Goal: Information Seeking & Learning: Learn about a topic

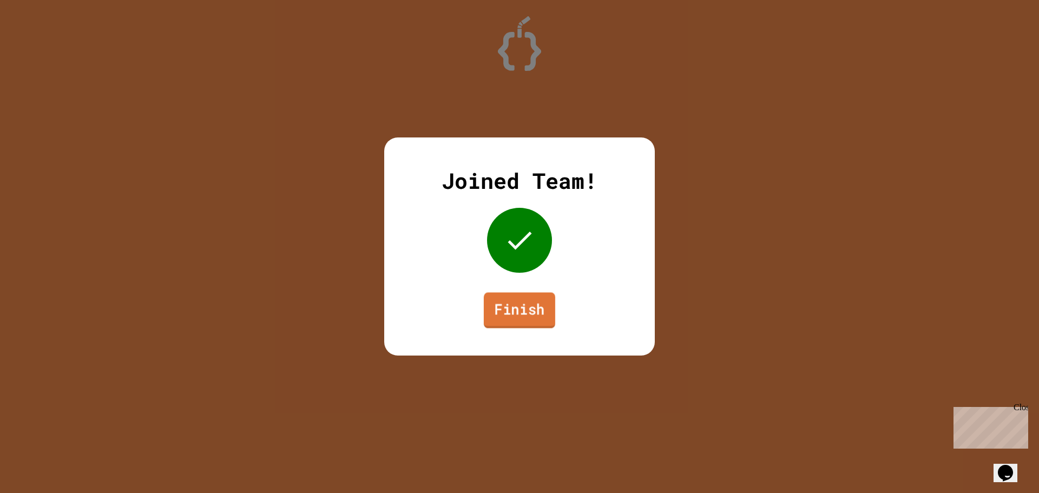
click at [545, 312] on link "Finish" at bounding box center [519, 310] width 71 height 36
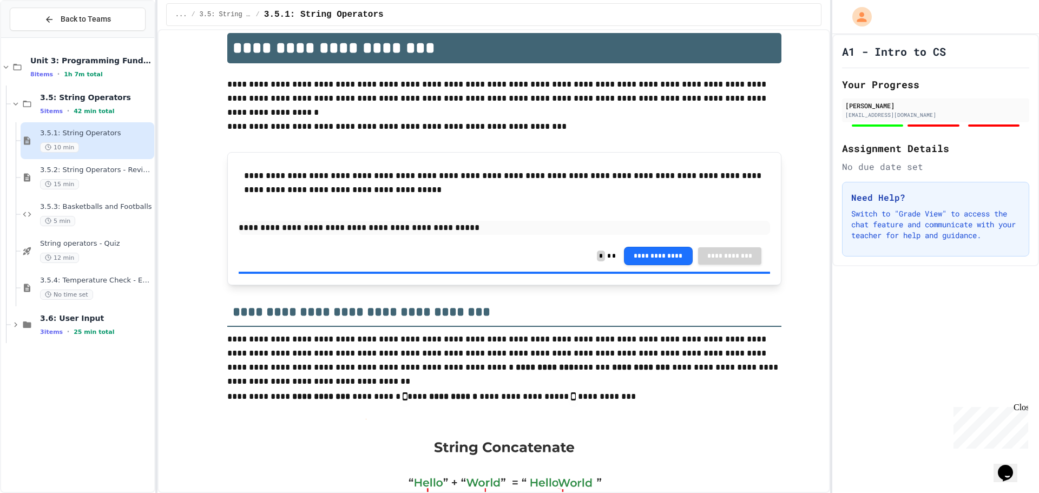
scroll to position [162, 0]
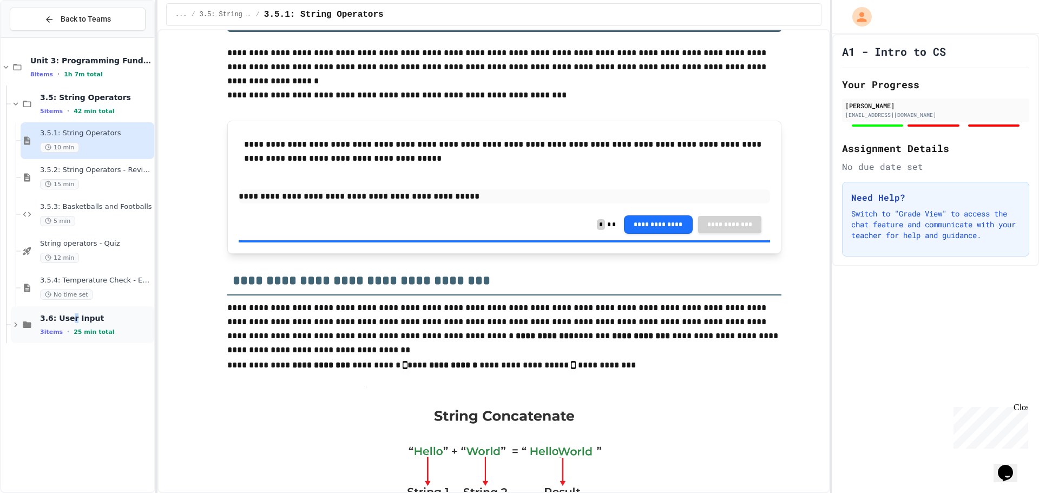
click at [69, 321] on span "3.6: User Input" at bounding box center [96, 318] width 112 height 10
click at [63, 250] on div "String operators - Quiz 12 min" at bounding box center [96, 251] width 112 height 24
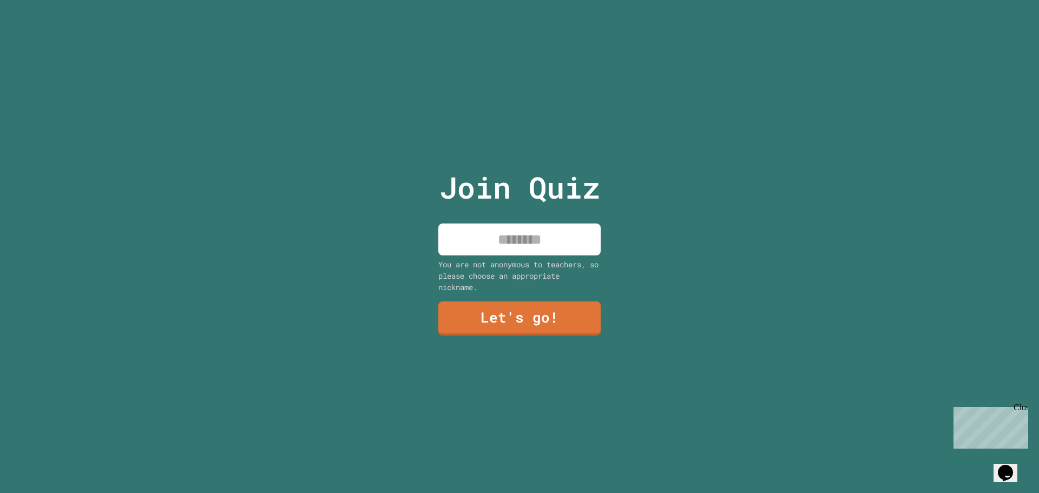
click at [524, 239] on input at bounding box center [519, 239] width 162 height 32
click at [506, 234] on input "**********" at bounding box center [519, 239] width 162 height 32
type input "**********"
click at [516, 322] on link "Let's go!" at bounding box center [518, 317] width 155 height 36
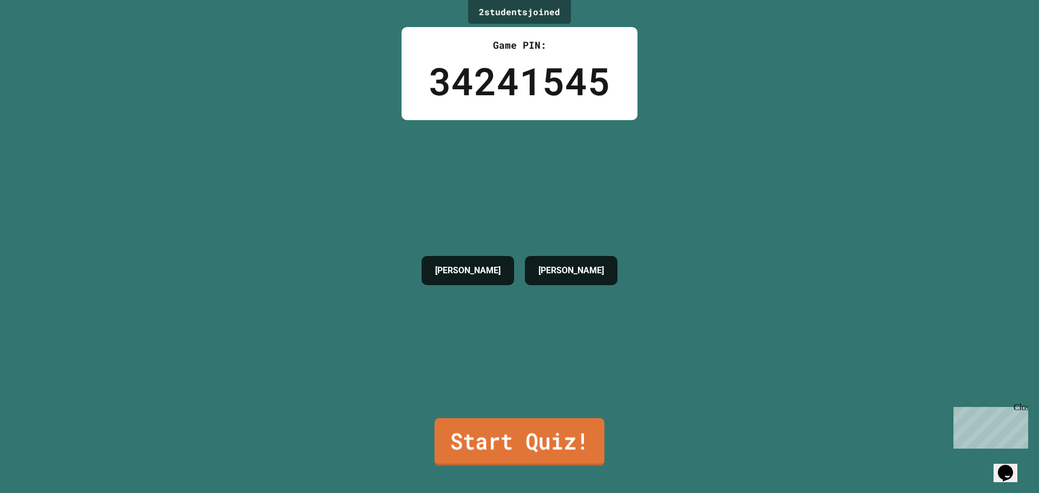
click at [549, 447] on link "Start Quiz!" at bounding box center [519, 442] width 170 height 48
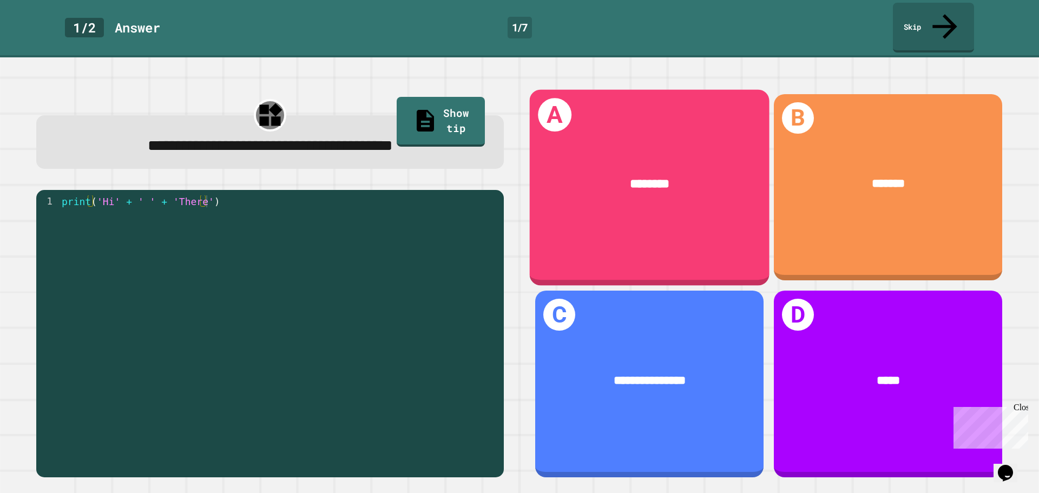
click at [683, 180] on div "********" at bounding box center [650, 184] width 240 height 70
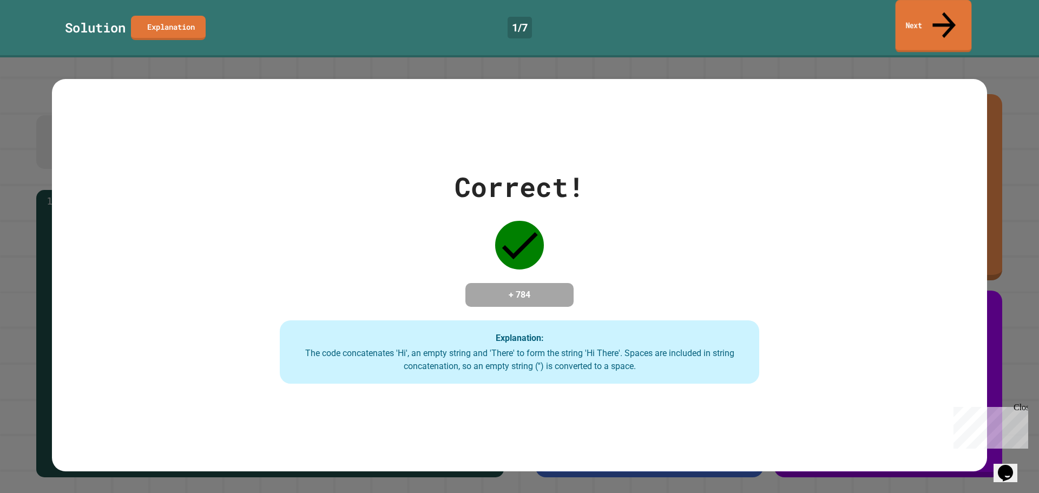
click at [929, 10] on link "Next" at bounding box center [933, 26] width 76 height 52
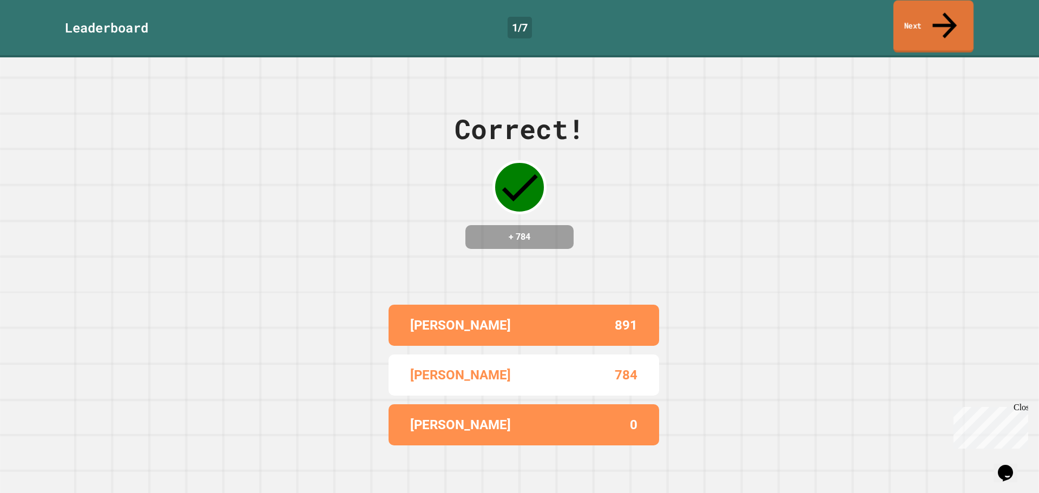
click at [919, 7] on link "Next" at bounding box center [933, 27] width 80 height 52
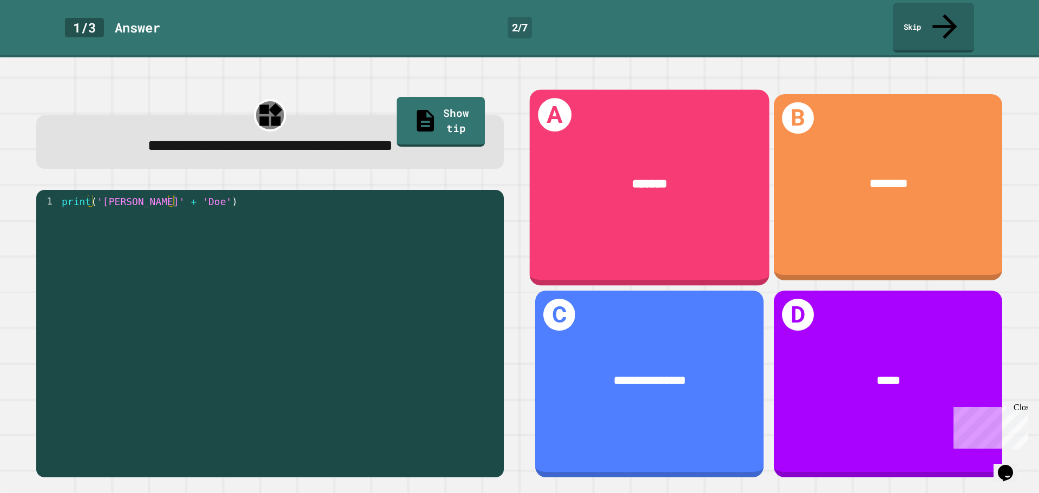
click at [628, 224] on div "A *******" at bounding box center [650, 187] width 240 height 196
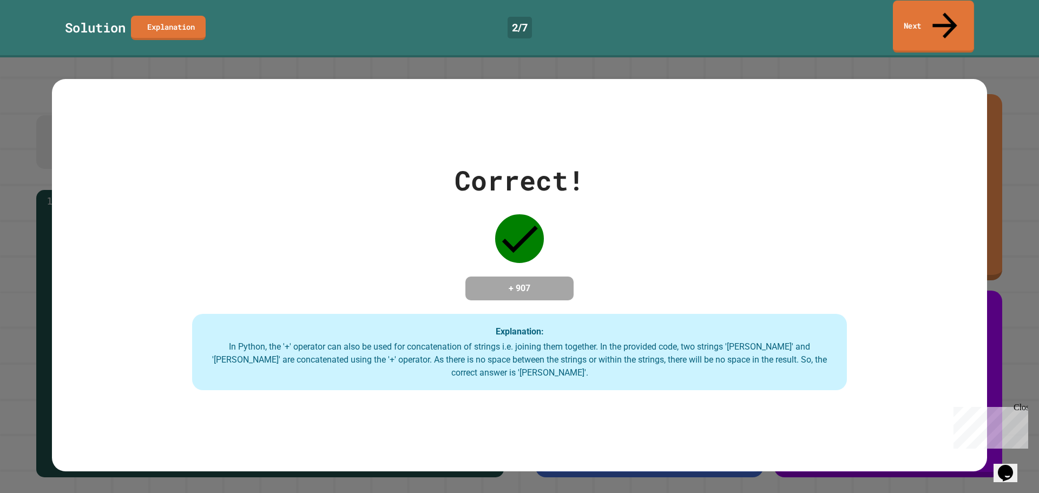
click at [923, 17] on link "Next" at bounding box center [933, 27] width 81 height 52
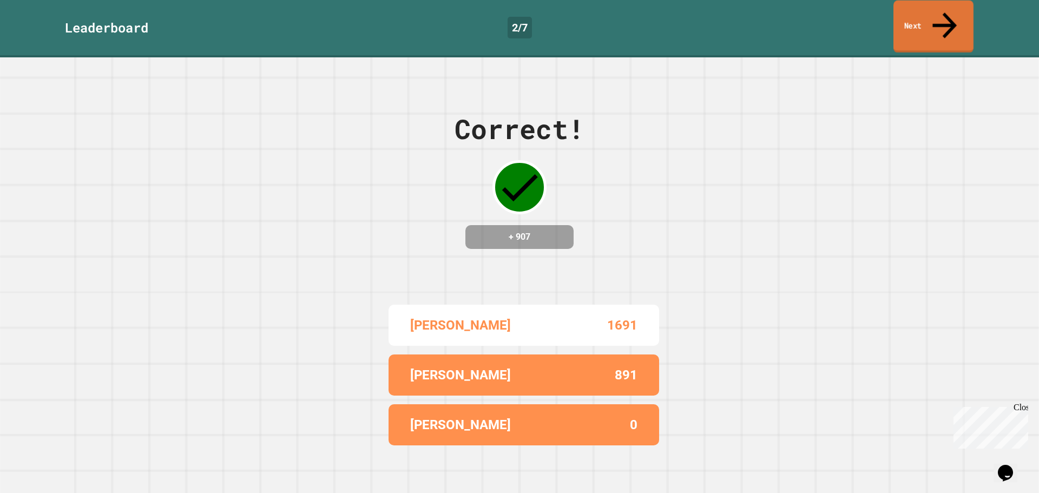
click at [949, 4] on link "Next" at bounding box center [933, 27] width 80 height 52
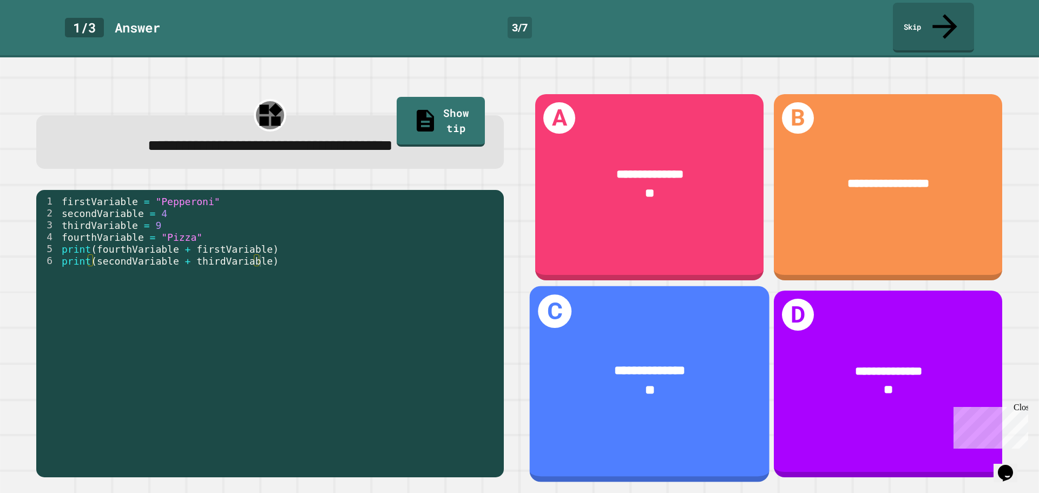
click at [584, 361] on div "**********" at bounding box center [649, 370] width 189 height 19
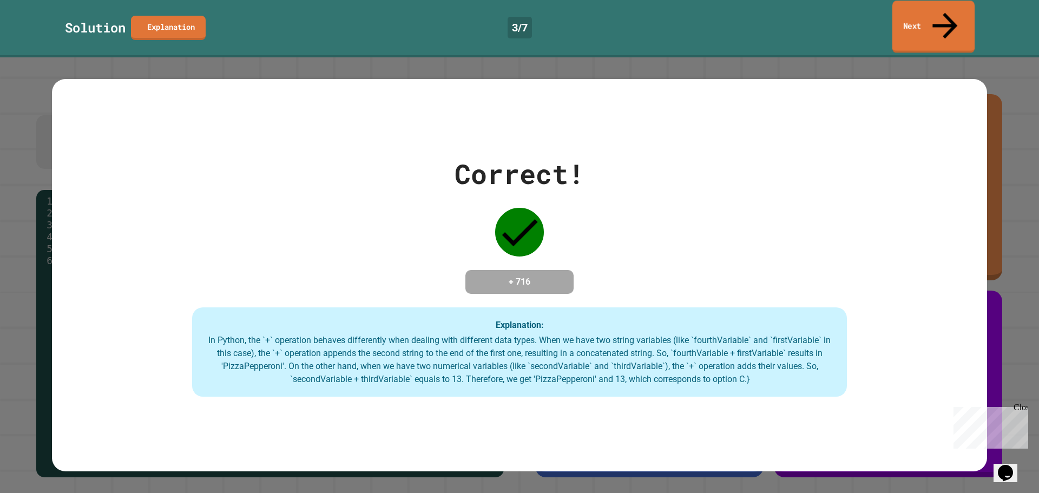
click at [935, 15] on link "Next" at bounding box center [933, 27] width 82 height 52
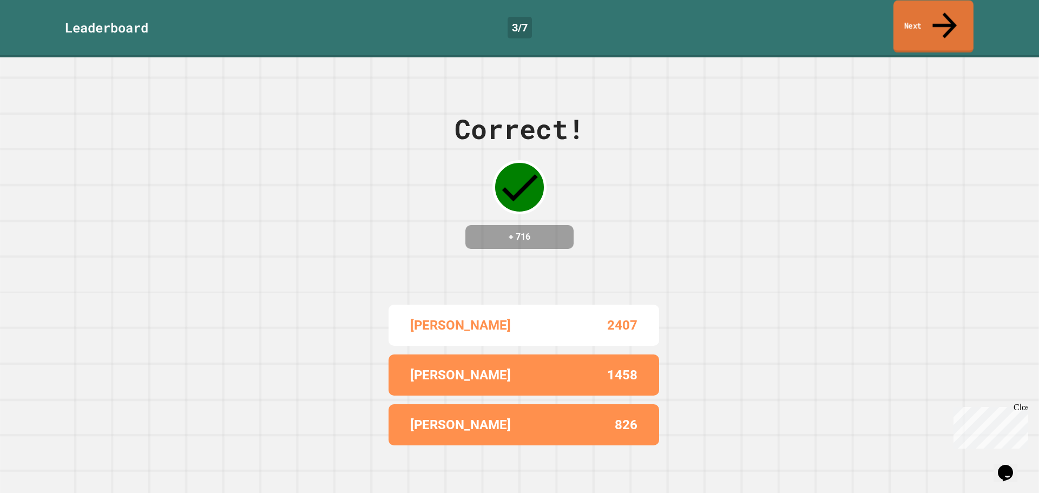
click at [927, 10] on link "Next" at bounding box center [933, 27] width 80 height 52
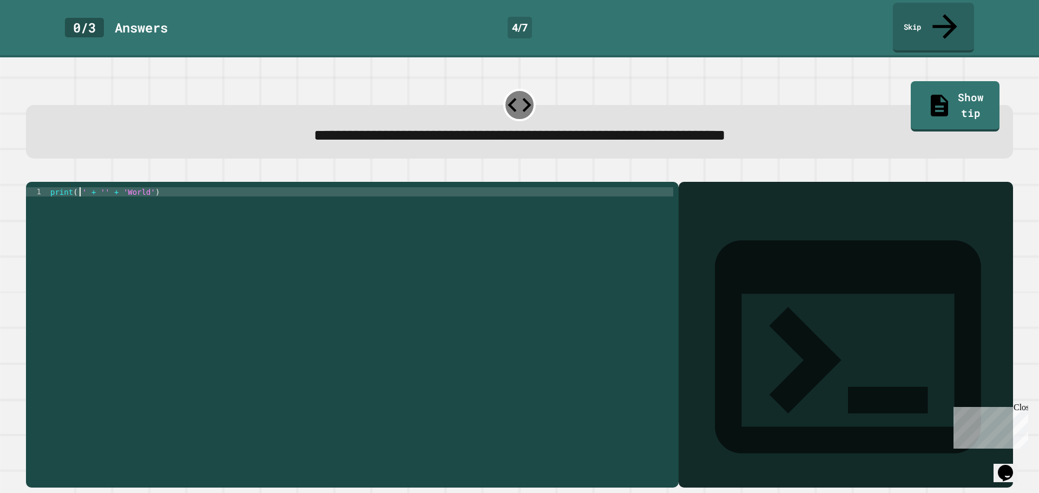
click at [78, 187] on div "print ( '' + '' + 'World' )" at bounding box center [360, 334] width 625 height 294
click at [80, 182] on div "1 print ( '' + '' + 'World' ) XXXXXXXXXXXXXXXXXXXXXXXXXXXXXXXXXXXXXXXXXXXXXXXXX…" at bounding box center [352, 335] width 652 height 306
click at [81, 187] on div "print ( '' + '' + 'World' )" at bounding box center [360, 334] width 625 height 294
click at [31, 173] on button "button" at bounding box center [31, 173] width 0 height 0
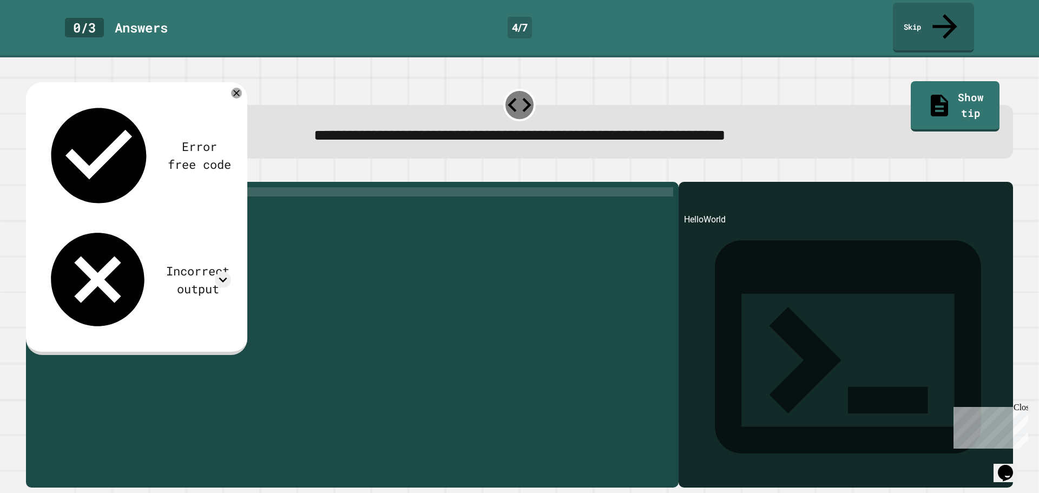
click at [118, 187] on div "print ( 'Hello' + '' + 'World' )" at bounding box center [360, 334] width 625 height 294
click at [101, 187] on div "print ( 'Hello' + '' + 'World' )" at bounding box center [360, 334] width 625 height 294
click at [118, 187] on div "print ( 'Hello' + '' + 'World' )" at bounding box center [360, 334] width 625 height 294
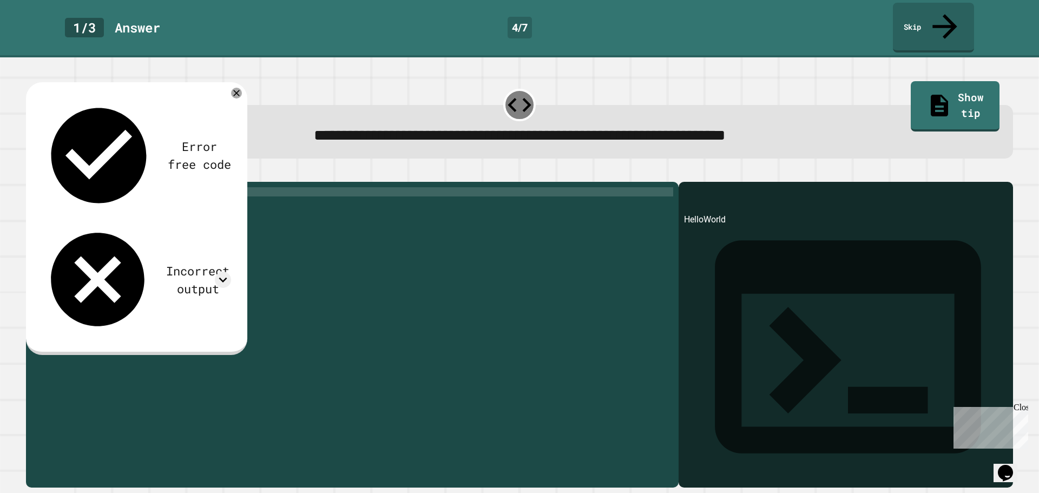
click at [125, 187] on div "print ( 'Hello' + '' + 'World' )" at bounding box center [360, 334] width 625 height 294
click at [39, 144] on div "Error free code HelloWorld Incorrect output Expected output Hello World My outp…" at bounding box center [136, 218] width 221 height 272
click at [31, 173] on icon "button" at bounding box center [31, 173] width 0 height 0
click at [507, 89] on div at bounding box center [519, 105] width 32 height 32
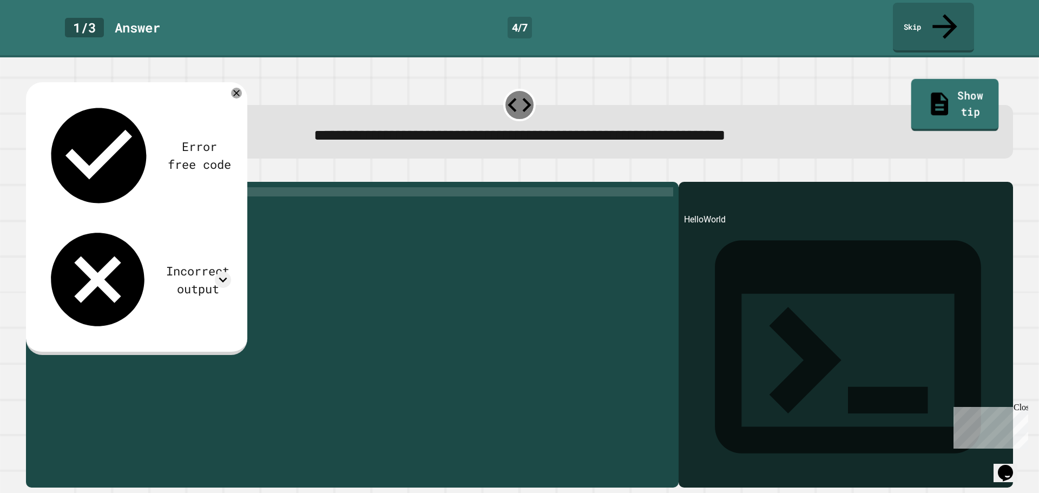
click at [931, 79] on link "Show tip" at bounding box center [955, 105] width 88 height 52
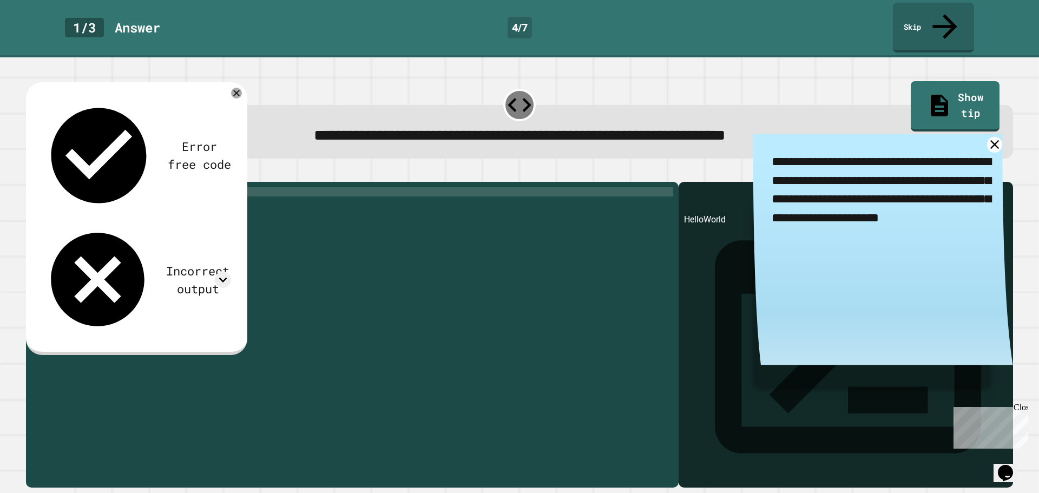
click at [102, 187] on div "print ( 'Hello' + "" + 'World' )" at bounding box center [360, 334] width 625 height 294
click at [113, 182] on div "**********" at bounding box center [352, 335] width 652 height 306
click at [103, 187] on div "print ( 'Hello' + "" + 'World' )" at bounding box center [360, 334] width 625 height 294
type textarea "**********"
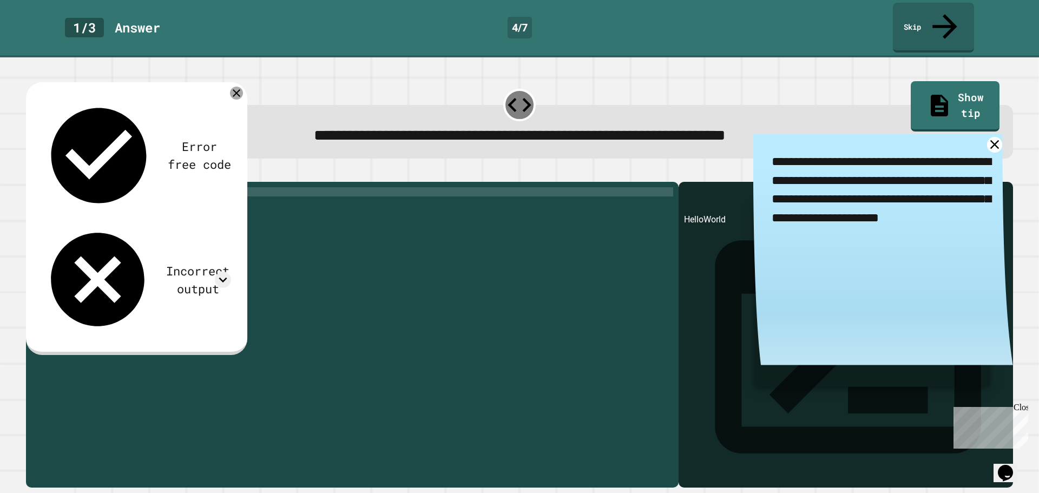
click at [233, 87] on icon at bounding box center [236, 93] width 13 height 13
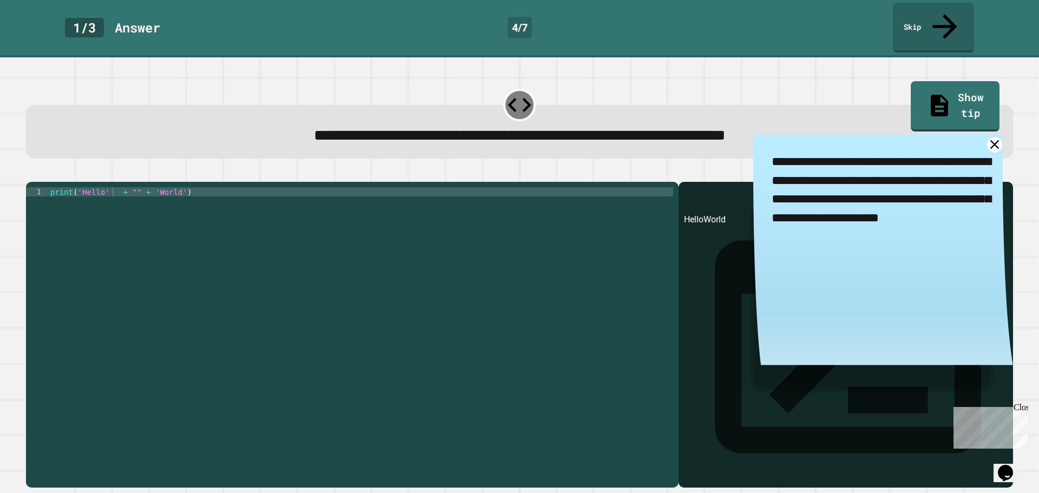
click at [31, 173] on button "button" at bounding box center [31, 173] width 0 height 0
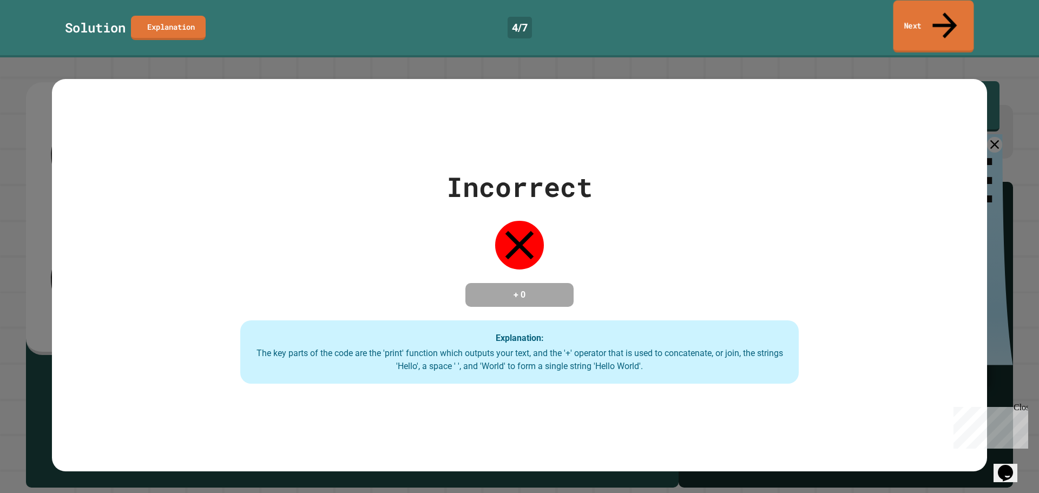
click at [927, 14] on link "Next" at bounding box center [933, 27] width 81 height 52
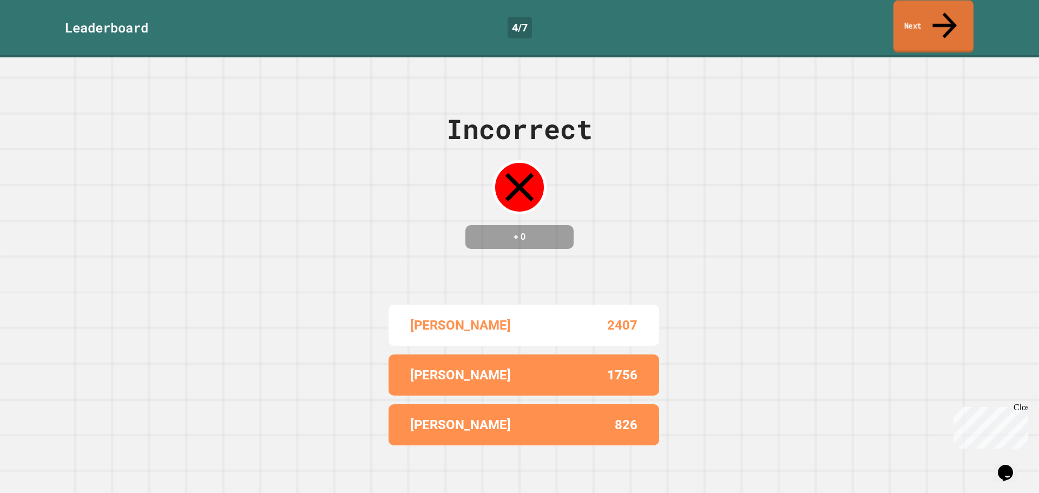
click at [933, 17] on link "Next" at bounding box center [933, 27] width 80 height 52
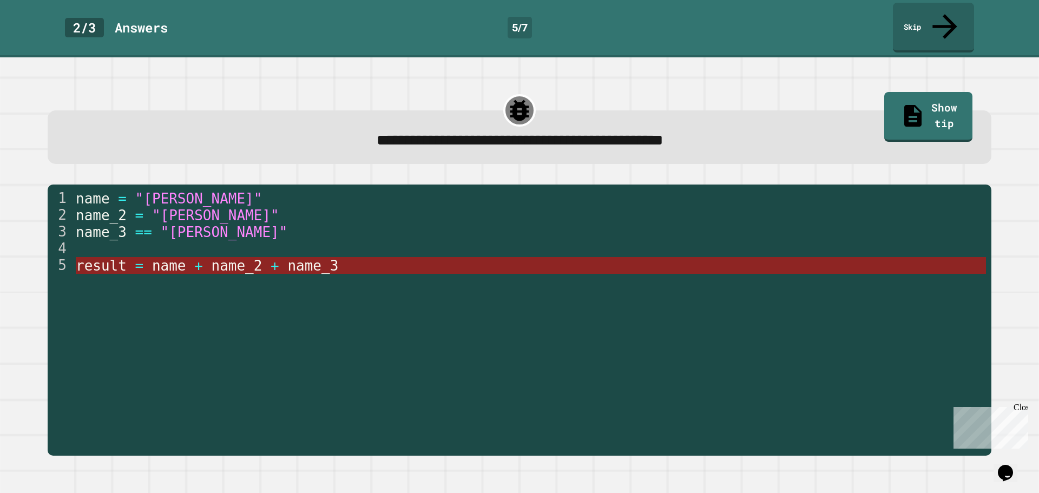
click at [211, 257] on span "name_2" at bounding box center [236, 265] width 51 height 16
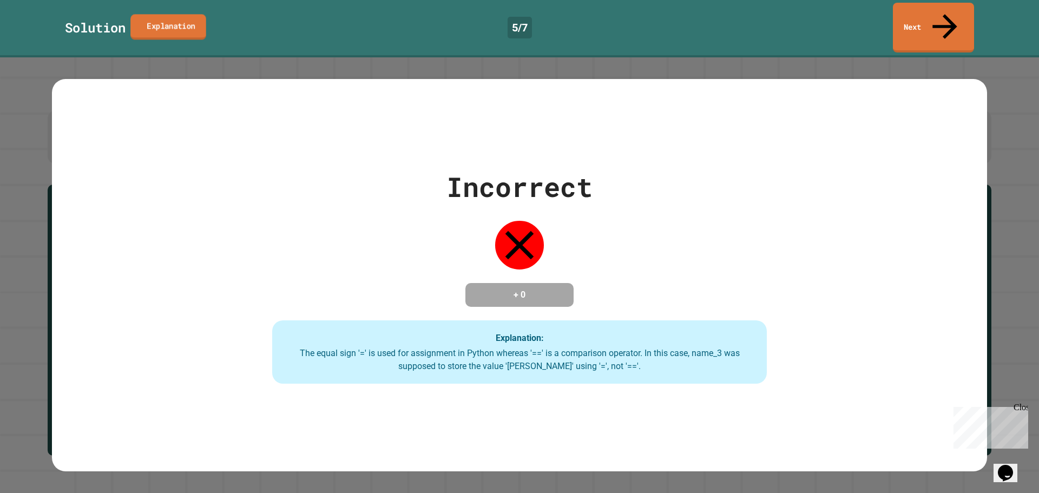
click at [183, 14] on link "Explanation" at bounding box center [168, 26] width 76 height 25
drag, startPoint x: 399, startPoint y: 104, endPoint x: 425, endPoint y: 183, distance: 83.7
drag, startPoint x: 425, startPoint y: 183, endPoint x: 336, endPoint y: 89, distance: 129.4
click at [172, 14] on link "Explanation" at bounding box center [168, 26] width 75 height 25
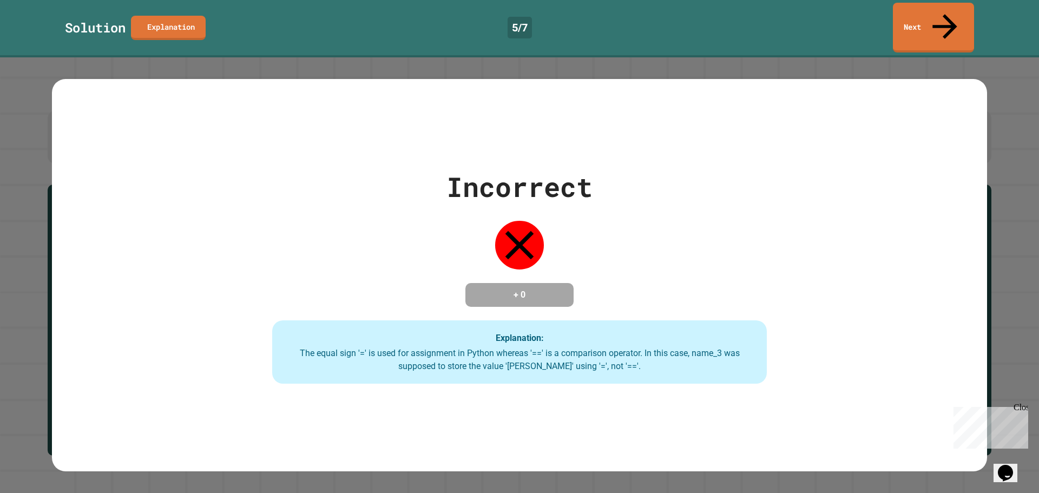
click at [937, 17] on link "Next" at bounding box center [933, 27] width 82 height 52
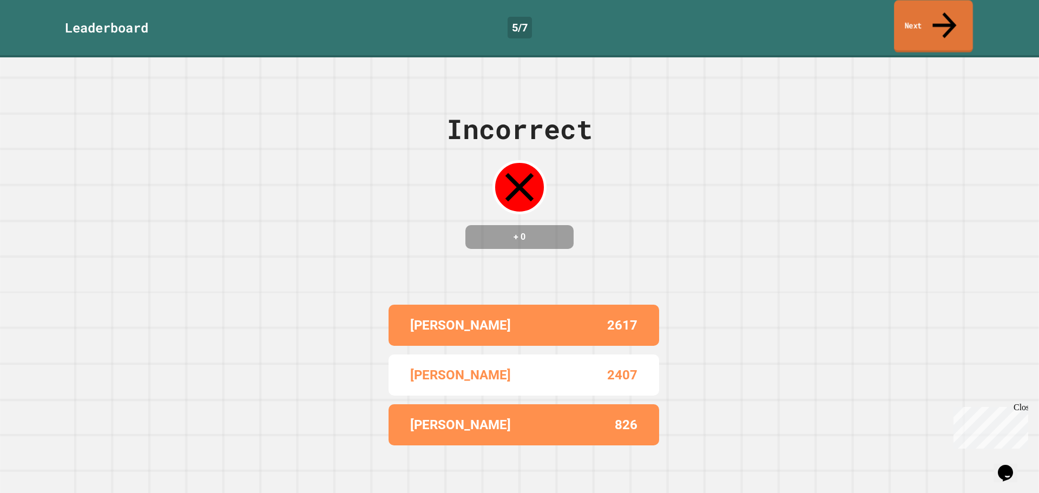
click at [955, 19] on link "Next" at bounding box center [933, 26] width 79 height 52
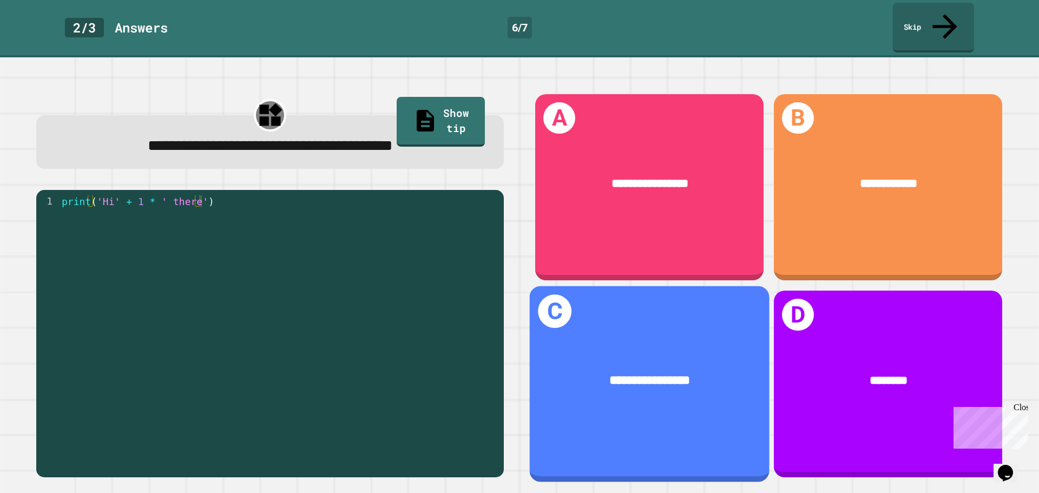
click at [650, 346] on div "**********" at bounding box center [650, 381] width 240 height 70
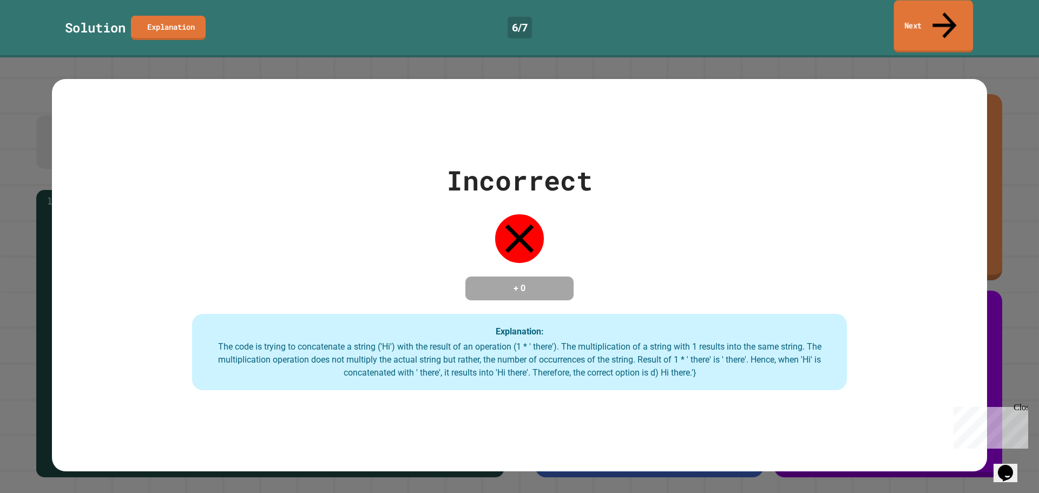
drag, startPoint x: 939, startPoint y: 13, endPoint x: 939, endPoint y: 19, distance: 6.0
click at [939, 19] on link "Next" at bounding box center [934, 27] width 80 height 52
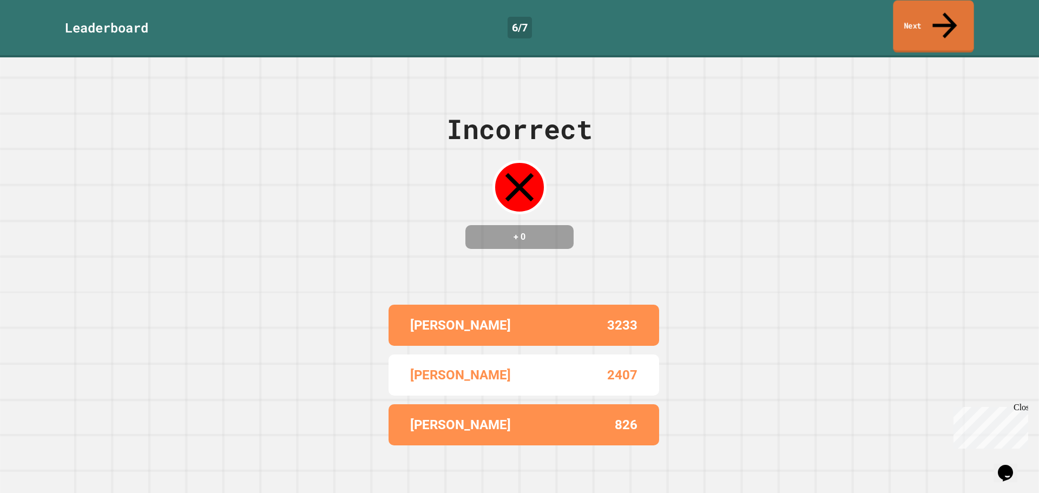
click at [904, 5] on link "Next" at bounding box center [933, 27] width 81 height 52
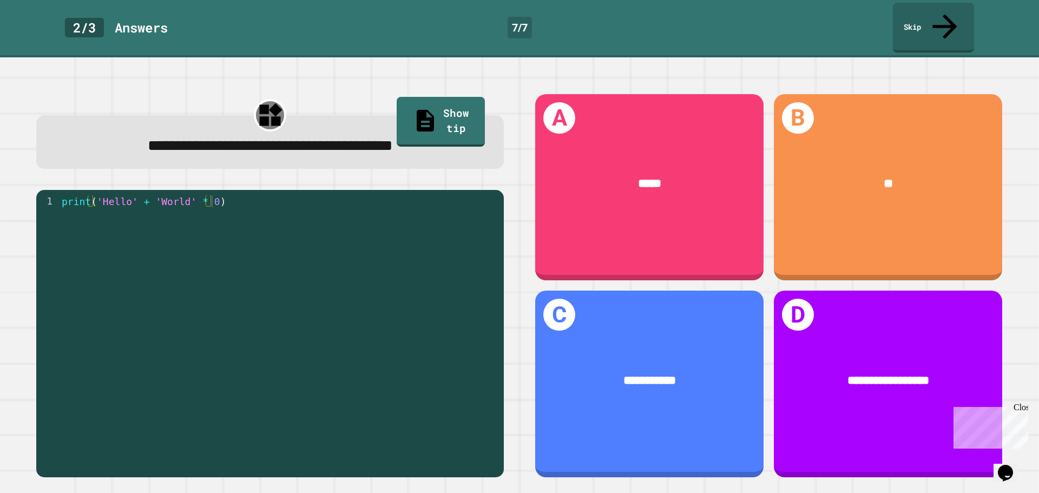
drag, startPoint x: 355, startPoint y: 72, endPoint x: 342, endPoint y: 126, distance: 54.6
drag, startPoint x: 342, startPoint y: 126, endPoint x: 341, endPoint y: 88, distance: 37.3
drag, startPoint x: 341, startPoint y: 88, endPoint x: 345, endPoint y: 82, distance: 7.1
click at [345, 94] on div "**********" at bounding box center [269, 131] width 467 height 75
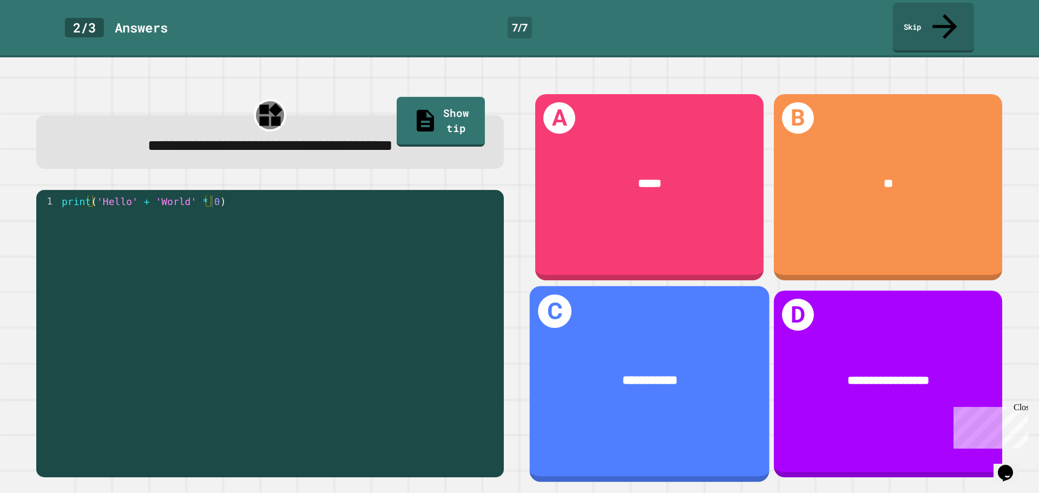
click at [714, 346] on div "**********" at bounding box center [650, 381] width 240 height 70
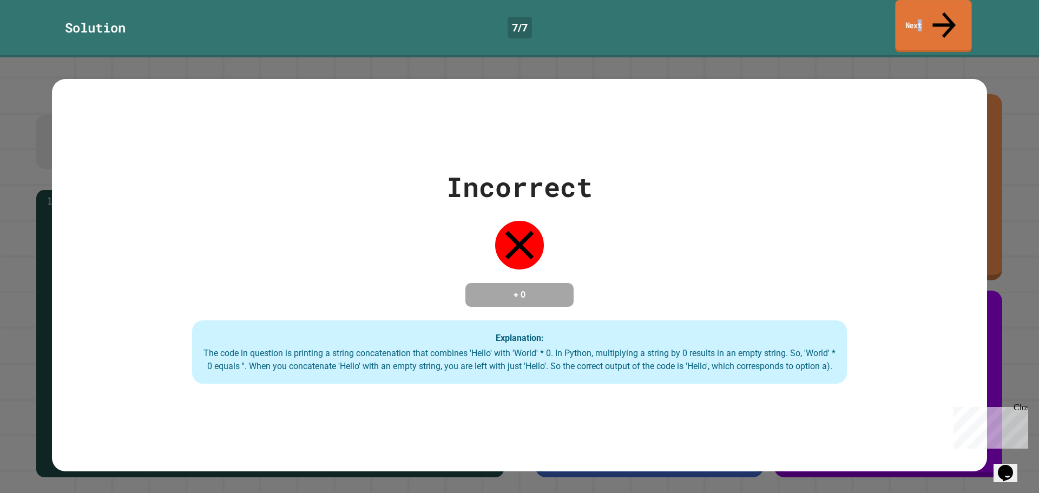
drag, startPoint x: 933, startPoint y: 7, endPoint x: 926, endPoint y: 17, distance: 12.0
click at [926, 17] on link "Next" at bounding box center [933, 26] width 76 height 52
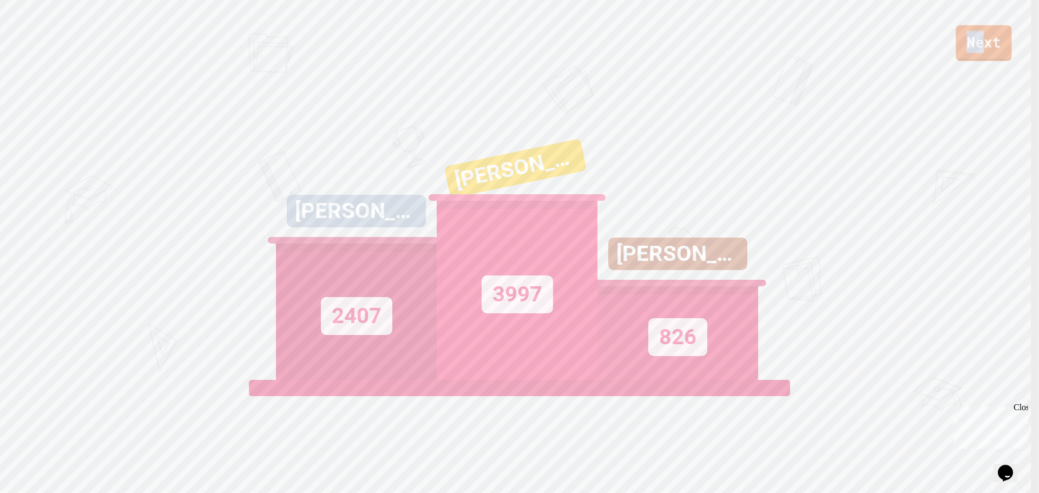
click at [976, 24] on div "Next" at bounding box center [519, 30] width 1039 height 61
click at [973, 37] on link "Next" at bounding box center [983, 43] width 55 height 36
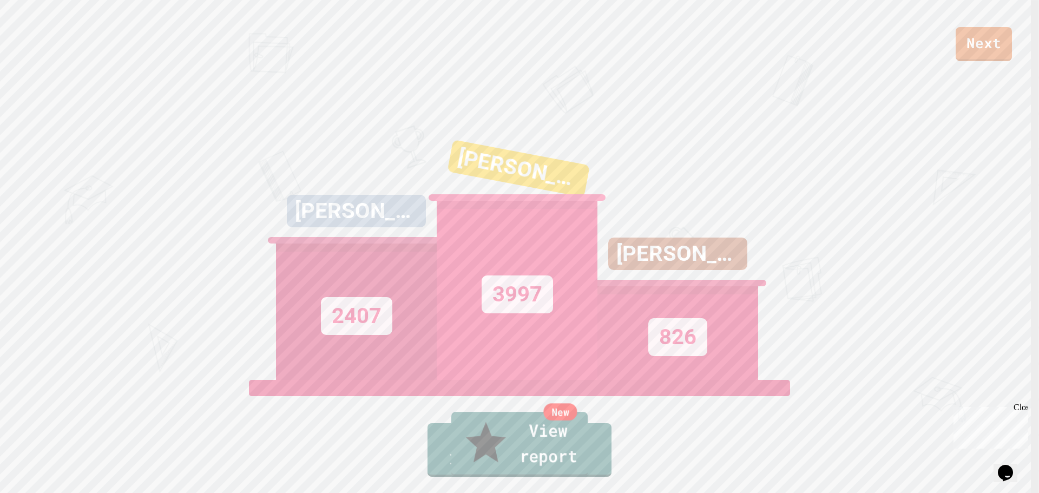
click at [580, 447] on link "New View report" at bounding box center [519, 444] width 136 height 65
drag, startPoint x: 982, startPoint y: 47, endPoint x: 977, endPoint y: 51, distance: 6.9
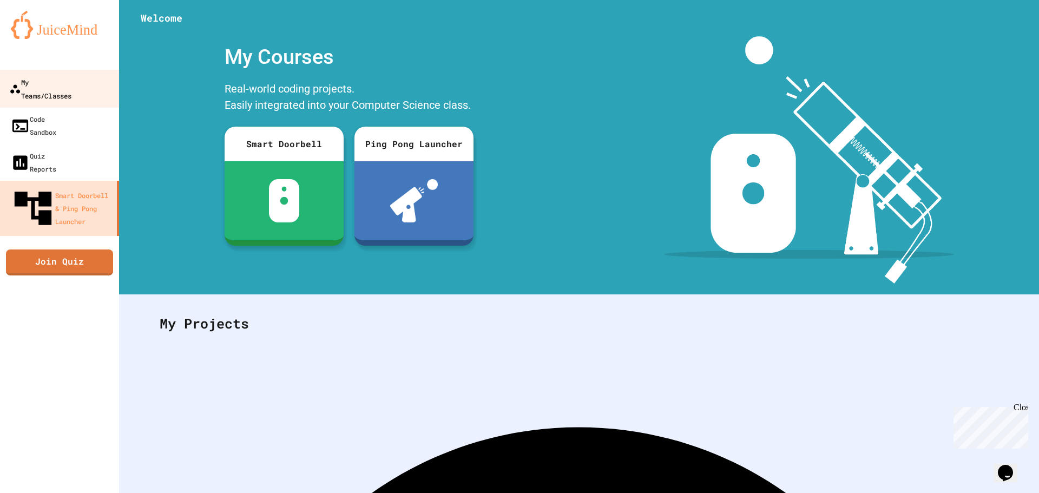
click at [52, 78] on div "My Teams/Classes" at bounding box center [40, 88] width 62 height 27
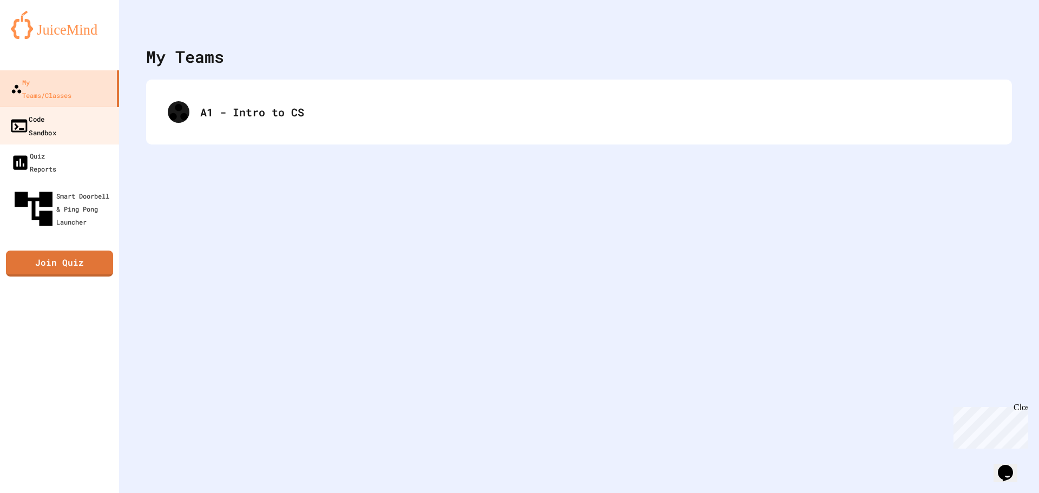
drag, startPoint x: 65, startPoint y: 102, endPoint x: 57, endPoint y: 117, distance: 17.7
click at [56, 112] on div "Code Sandbox" at bounding box center [32, 125] width 47 height 27
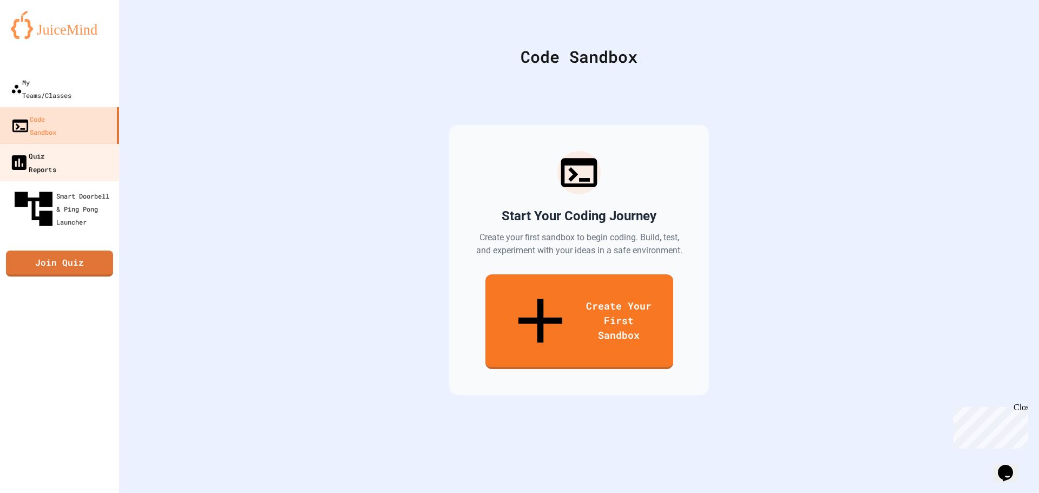
click at [86, 143] on link "Quiz Reports" at bounding box center [59, 162] width 123 height 38
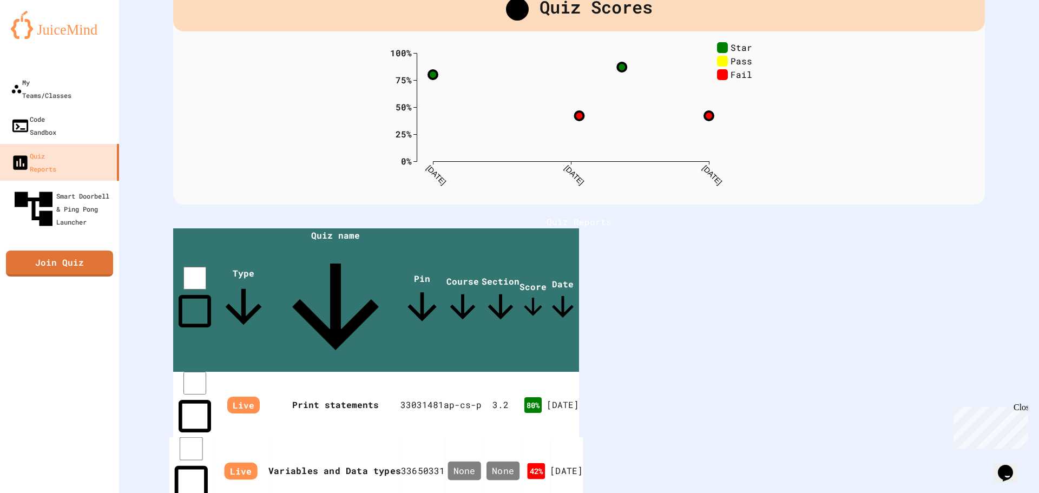
scroll to position [74, 0]
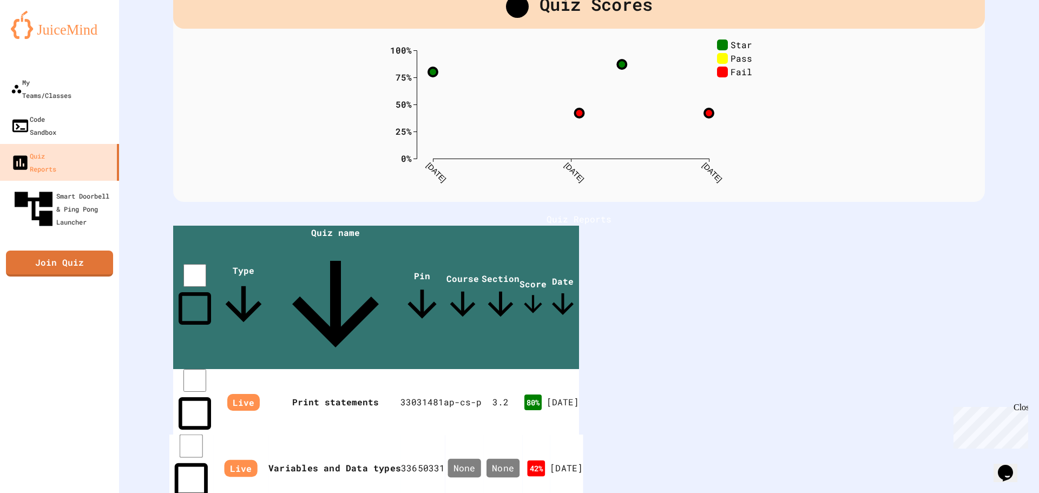
click at [445, 434] on td "33650331" at bounding box center [423, 467] width 44 height 67
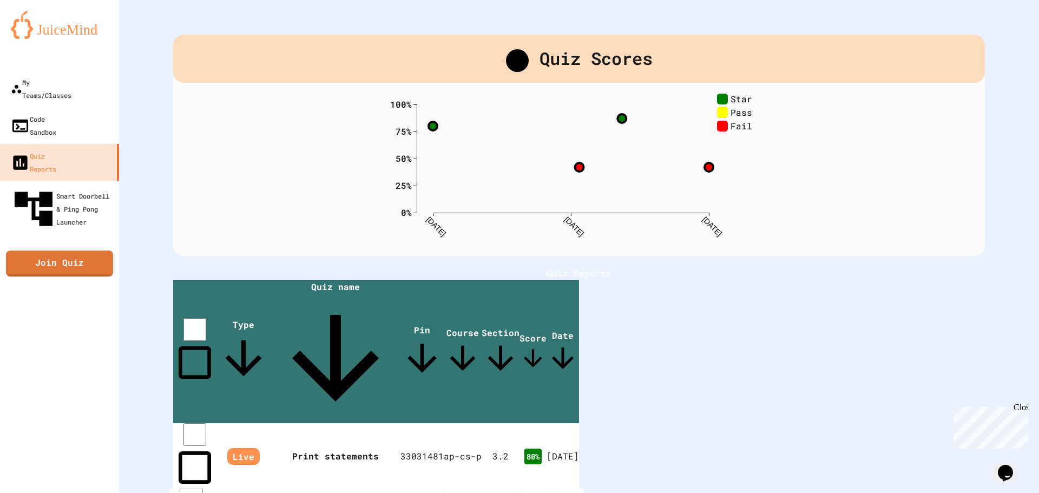
scroll to position [74, 0]
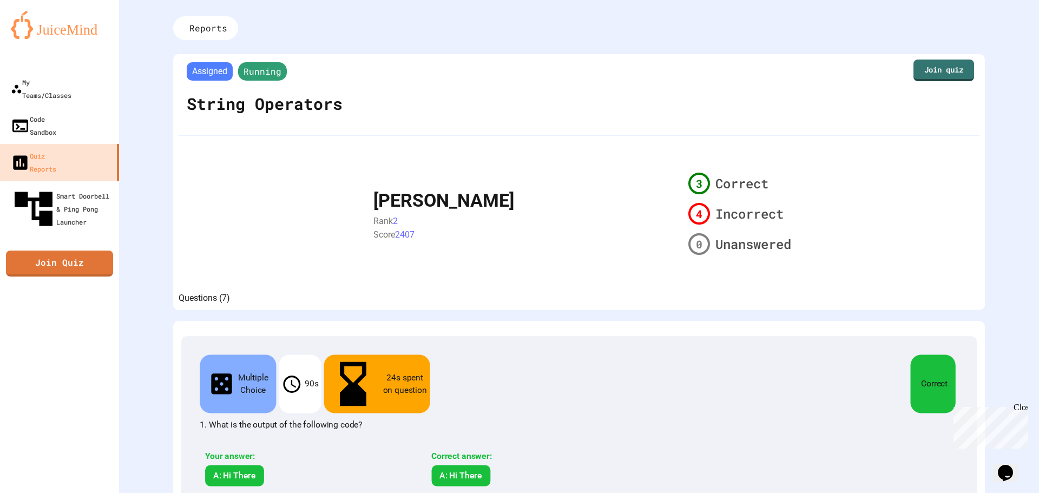
drag, startPoint x: 200, startPoint y: 313, endPoint x: 232, endPoint y: 316, distance: 32.6
click at [230, 305] on button "Questions (7)" at bounding box center [204, 298] width 51 height 13
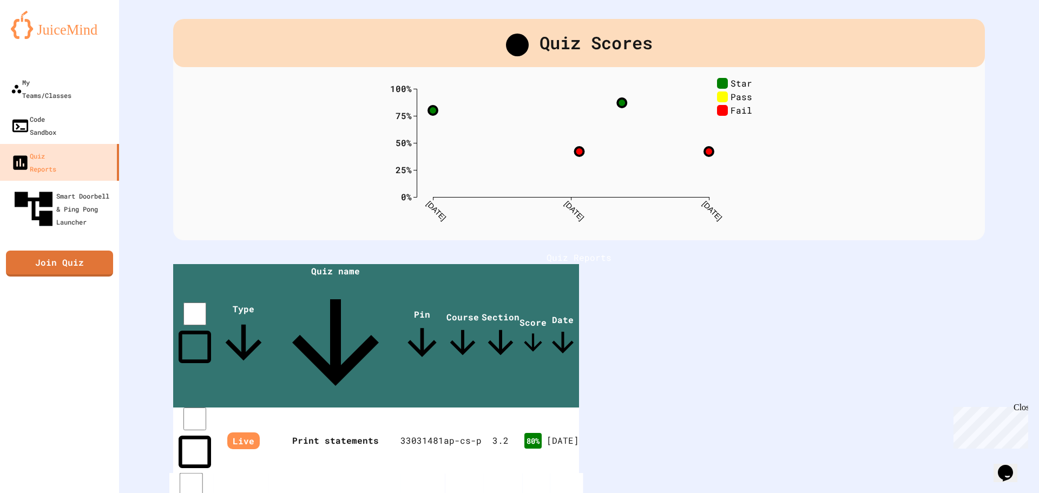
scroll to position [11, 0]
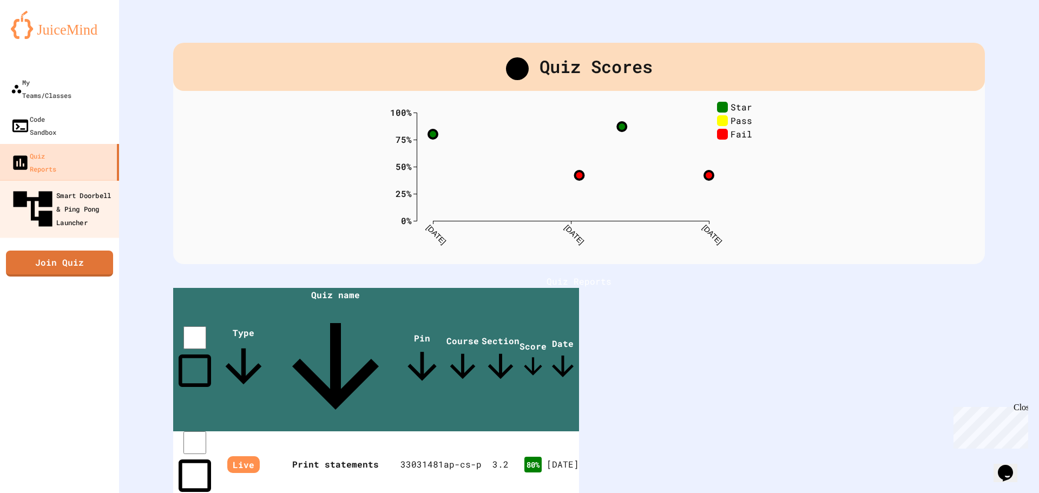
click at [47, 186] on div "Smart Doorbell & Ping Pong Launcher" at bounding box center [62, 209] width 107 height 47
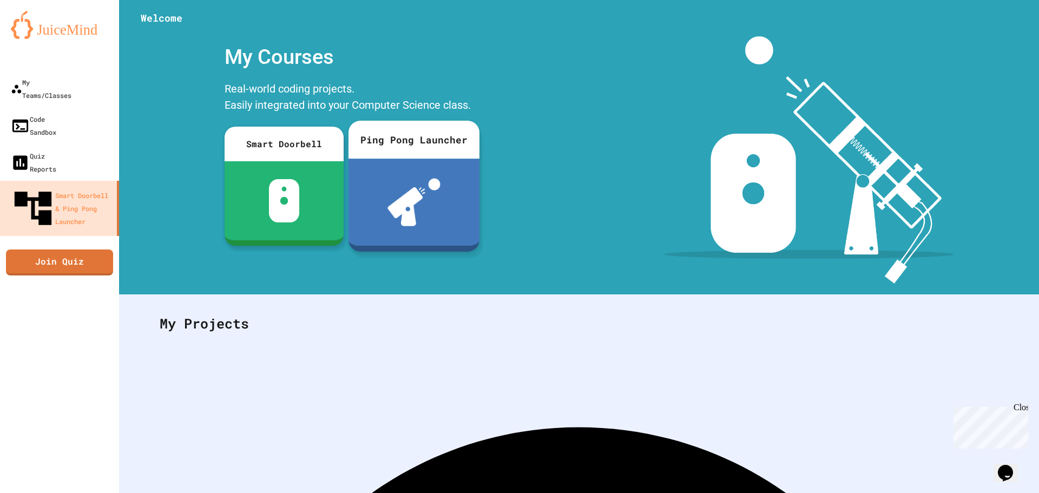
click at [437, 210] on img at bounding box center [413, 203] width 53 height 48
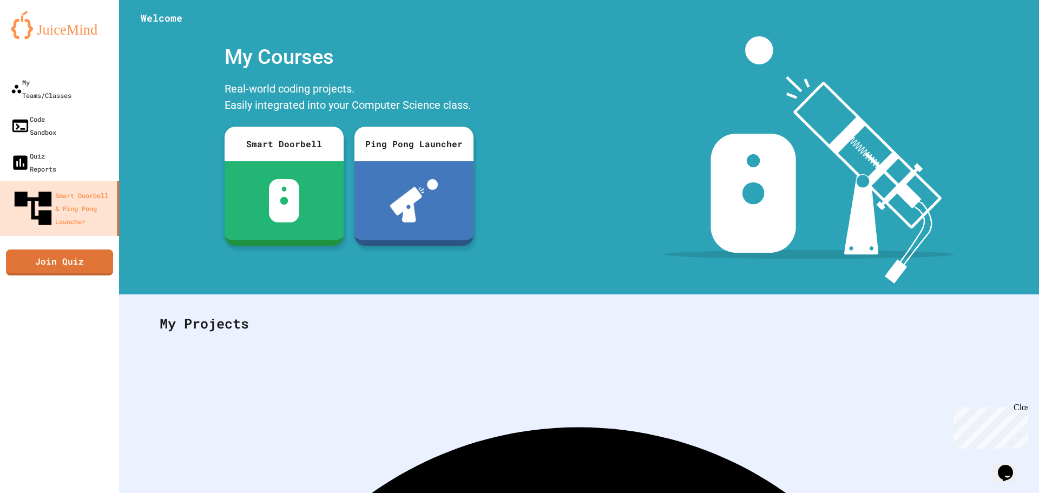
scroll to position [202, 0]
drag, startPoint x: 103, startPoint y: 40, endPoint x: 102, endPoint y: 46, distance: 6.0
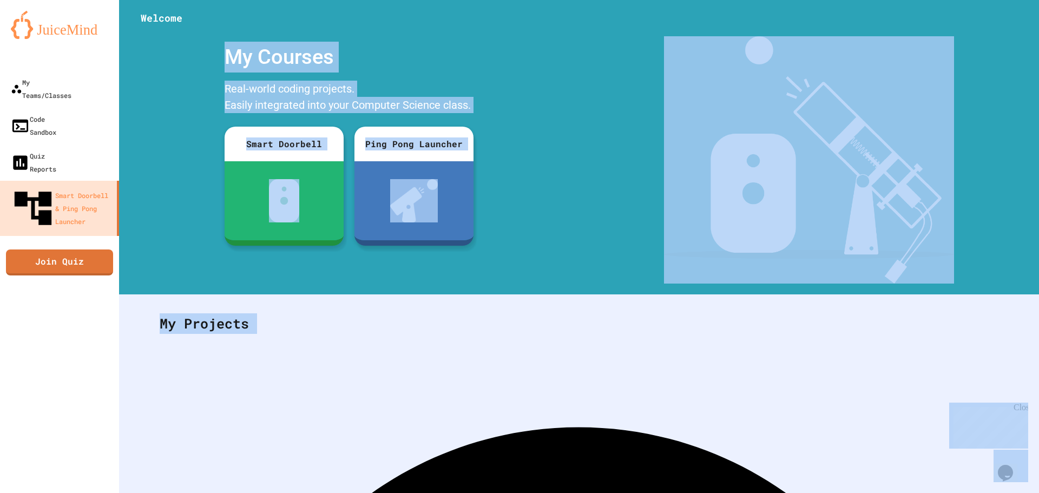
click at [894, 0] on html "We are updating our servers at 9:30PM EST on 9/19/2025. JuiceMind should contin…" at bounding box center [519, 246] width 1039 height 493
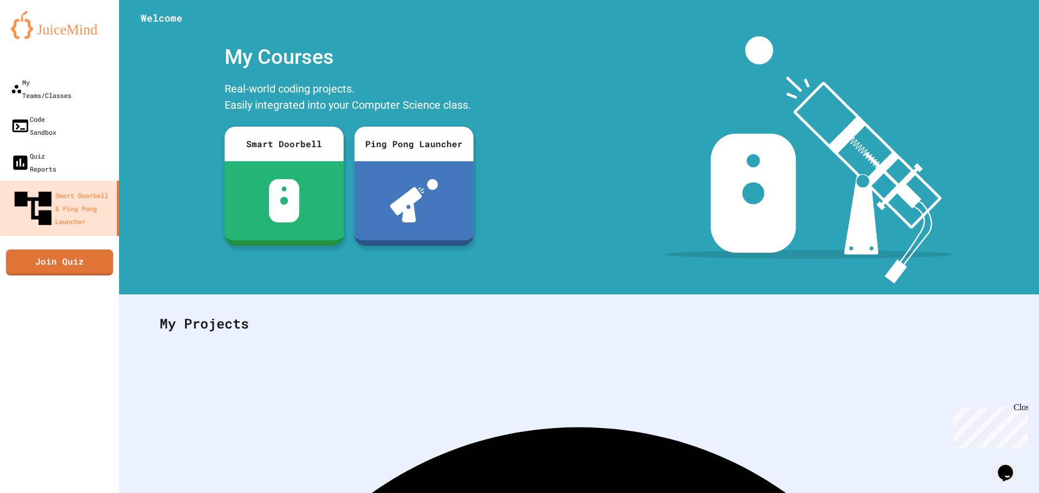
click at [50, 76] on div "My Teams/Classes" at bounding box center [40, 88] width 62 height 27
